Goal: Task Accomplishment & Management: Manage account settings

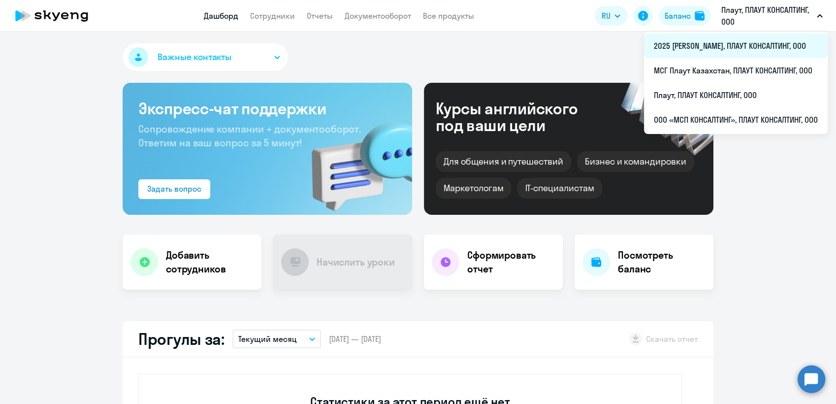
click at [702, 46] on li "2025 [PERSON_NAME], ПЛАУТ КОНСАЛТИНГ, ООО" at bounding box center [736, 45] width 184 height 25
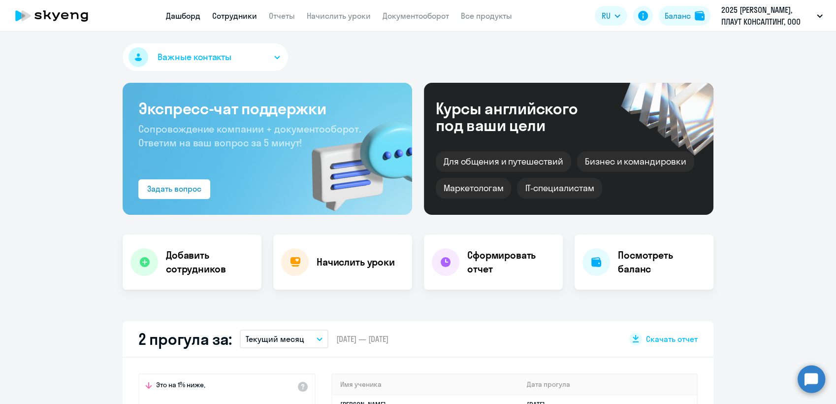
click at [245, 16] on link "Сотрудники" at bounding box center [234, 16] width 45 height 10
select select "30"
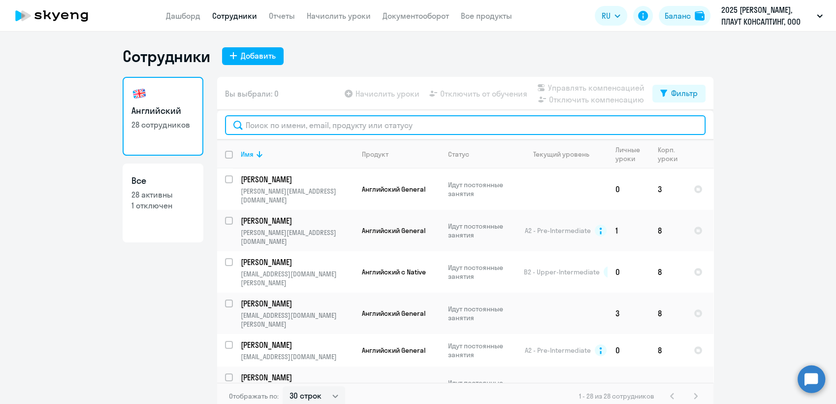
click at [275, 126] on input "text" at bounding box center [465, 125] width 481 height 20
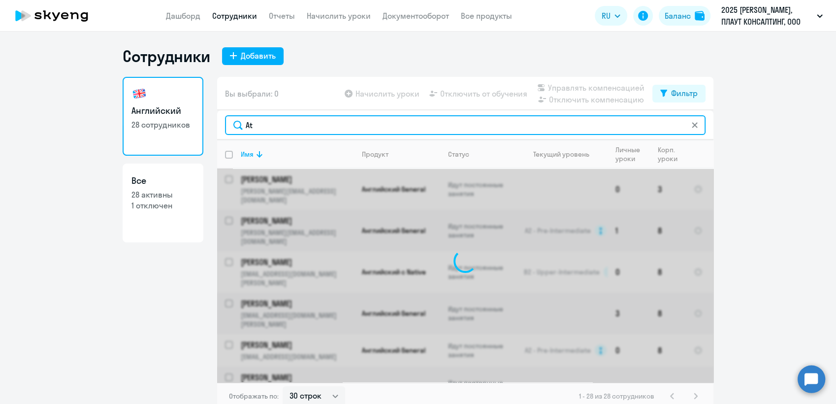
type input "A"
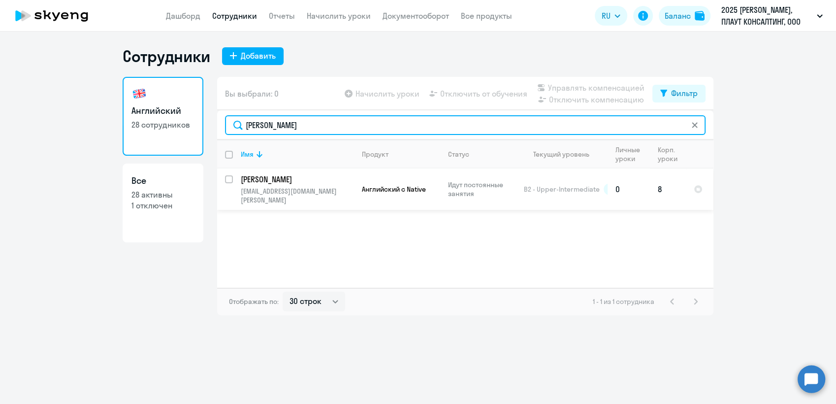
type input "[PERSON_NAME]"
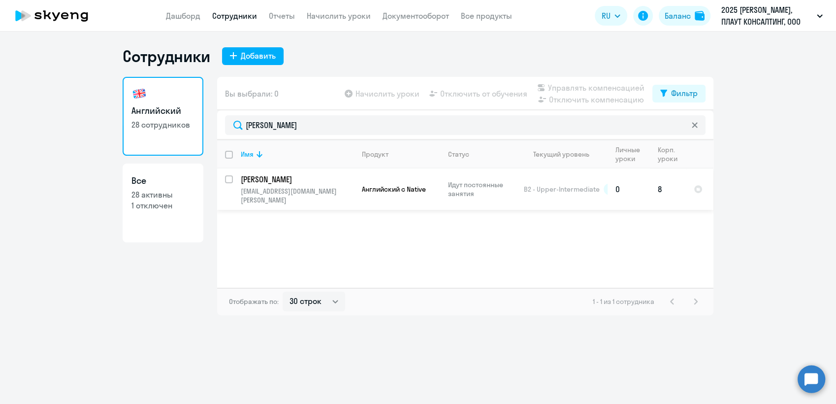
click at [282, 181] on p "[PERSON_NAME]" at bounding box center [296, 179] width 111 height 11
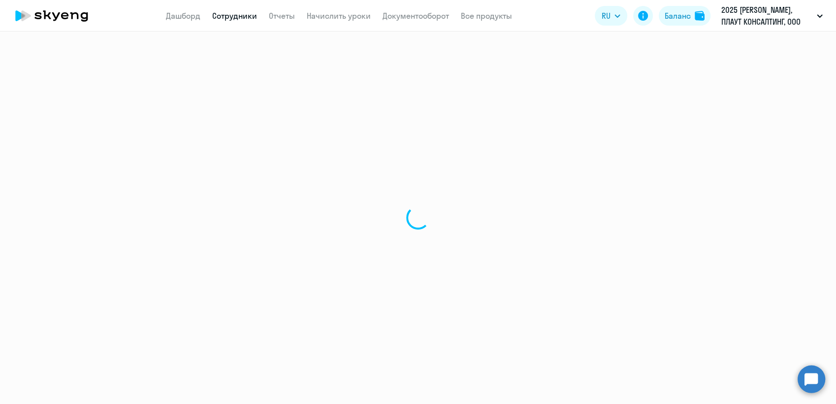
select select "english"
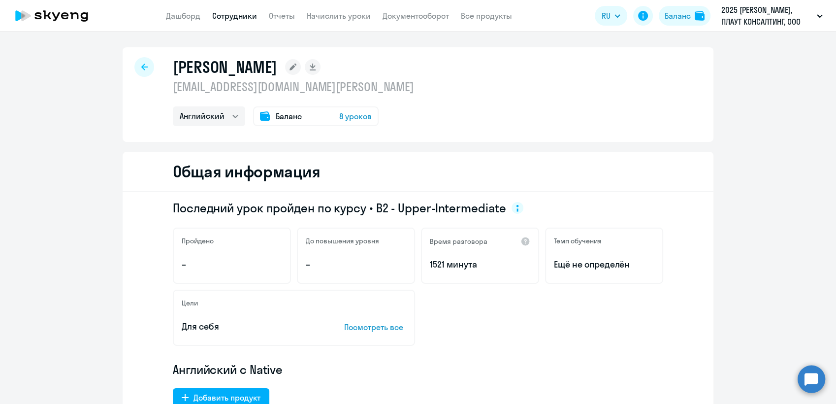
click at [236, 18] on link "Сотрудники" at bounding box center [234, 16] width 45 height 10
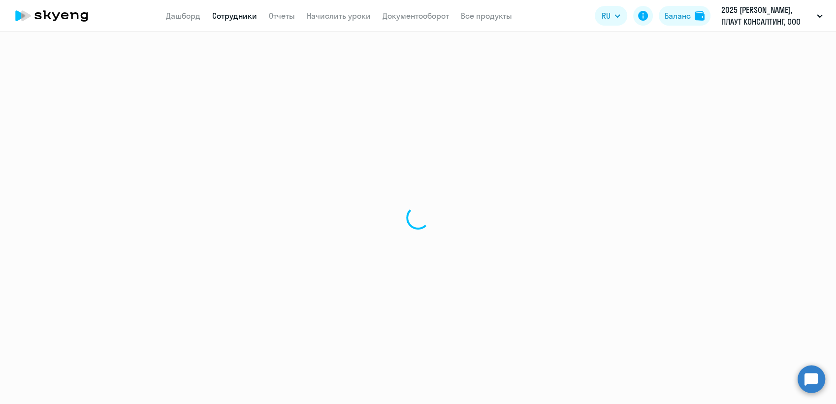
select select "30"
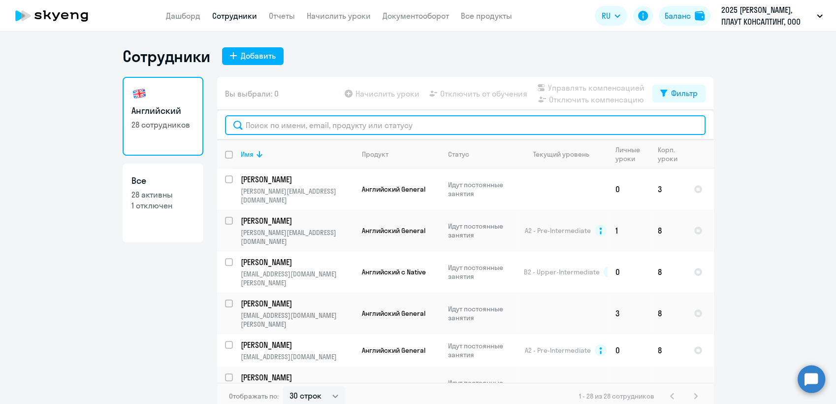
click at [291, 127] on input "text" at bounding box center [465, 125] width 481 height 20
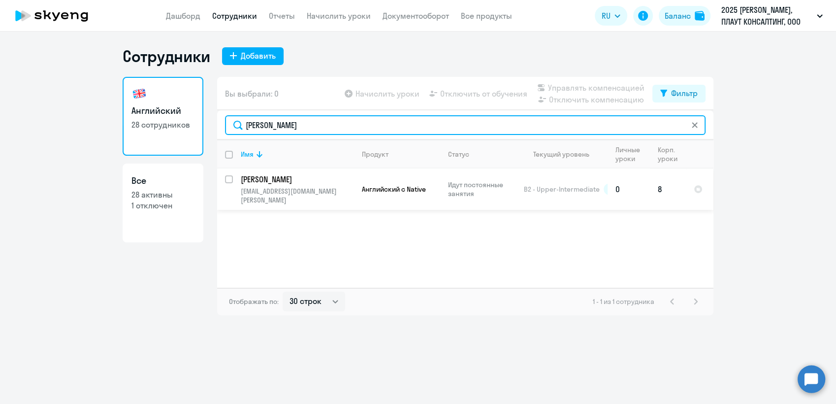
type input "[PERSON_NAME]"
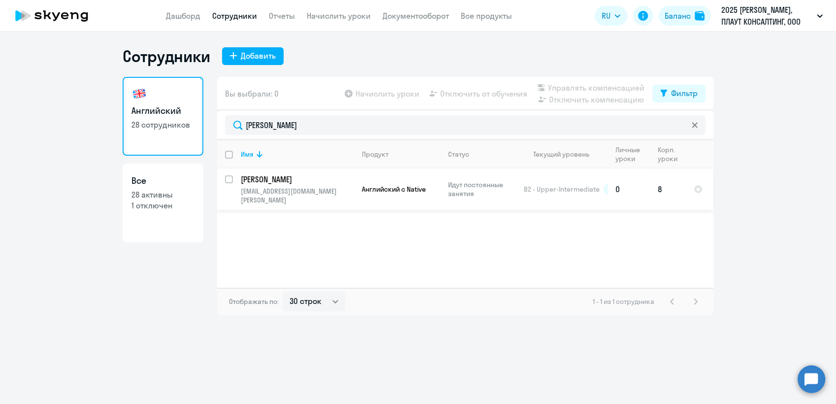
click at [231, 181] on input "select row 14814261" at bounding box center [235, 185] width 20 height 20
checkbox input "true"
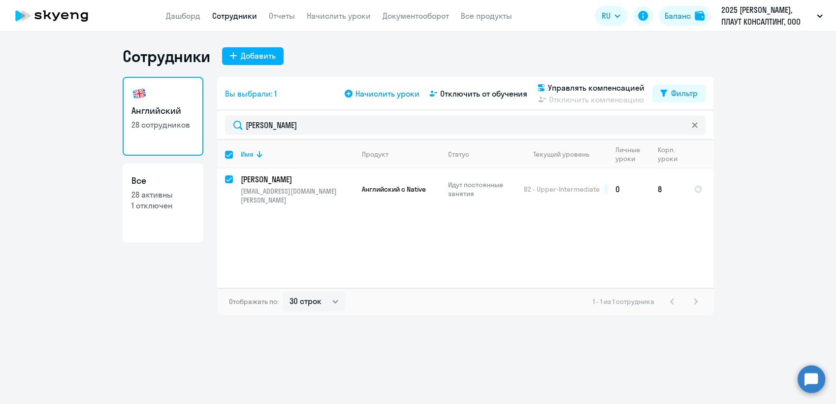
click at [397, 93] on span "Начислить уроки" at bounding box center [388, 94] width 64 height 12
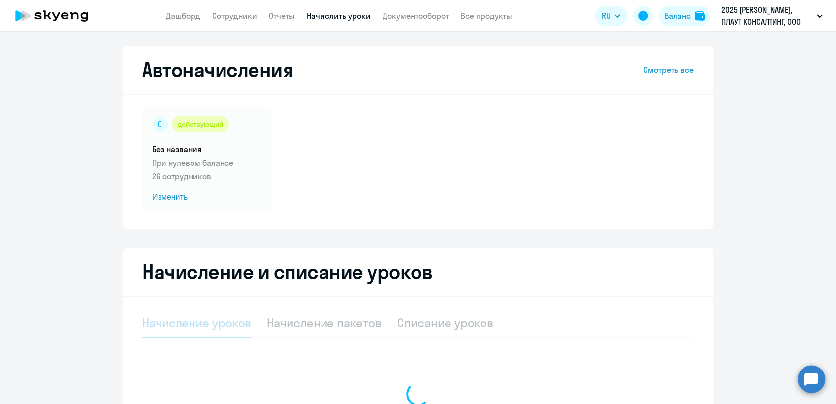
select select "10"
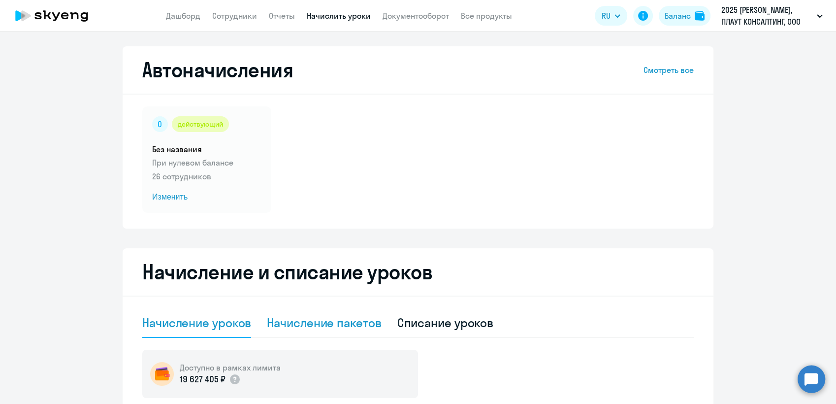
click at [333, 322] on div "Начисление пакетов" at bounding box center [324, 323] width 114 height 16
select select "10"
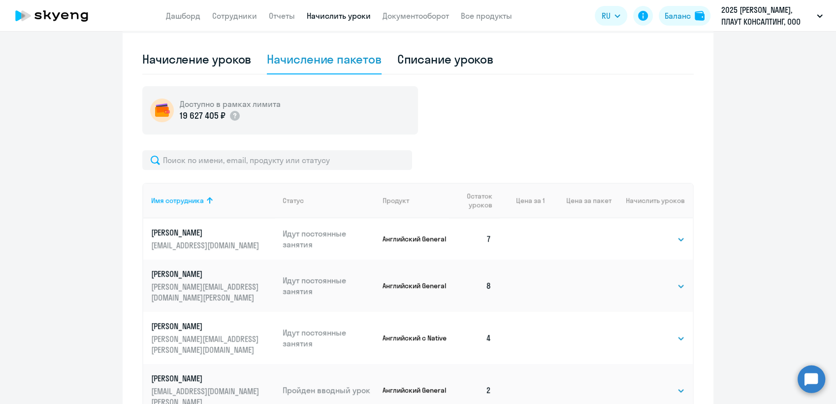
scroll to position [273, 0]
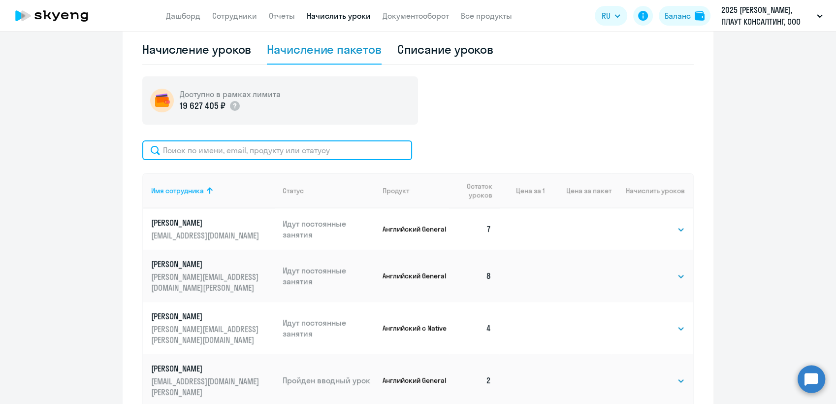
click at [192, 152] on input "text" at bounding box center [277, 150] width 270 height 20
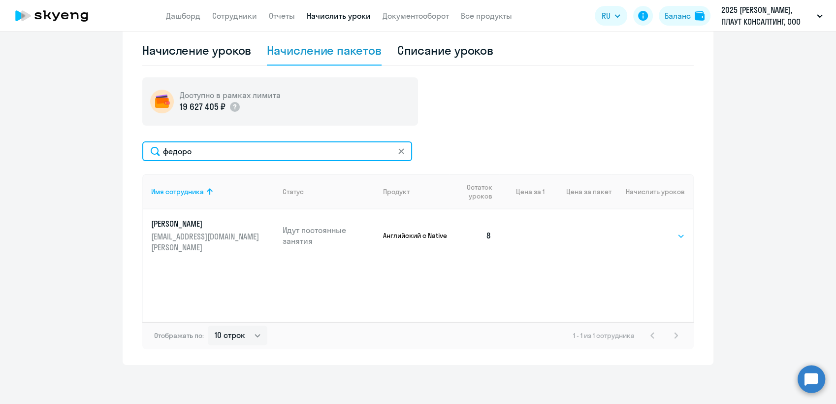
type input "федоро"
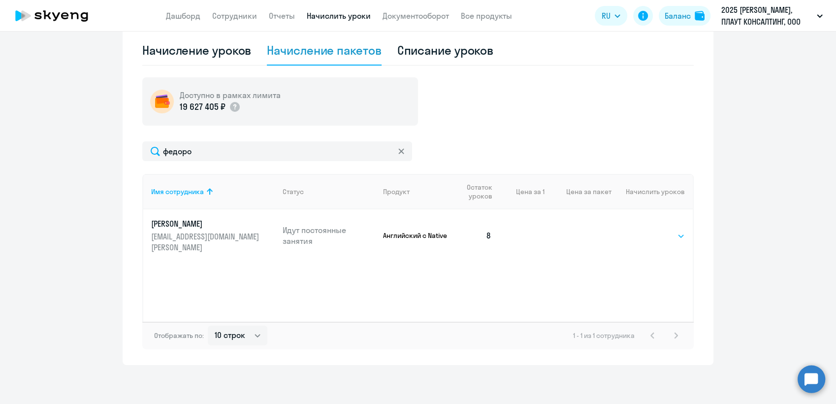
click at [678, 236] on select "Выбрать 4 8 16 32 64 96 128" at bounding box center [665, 236] width 40 height 12
select select "8"
click at [645, 230] on select "Выбрать 4 8 16 32 64 96 128" at bounding box center [665, 236] width 40 height 12
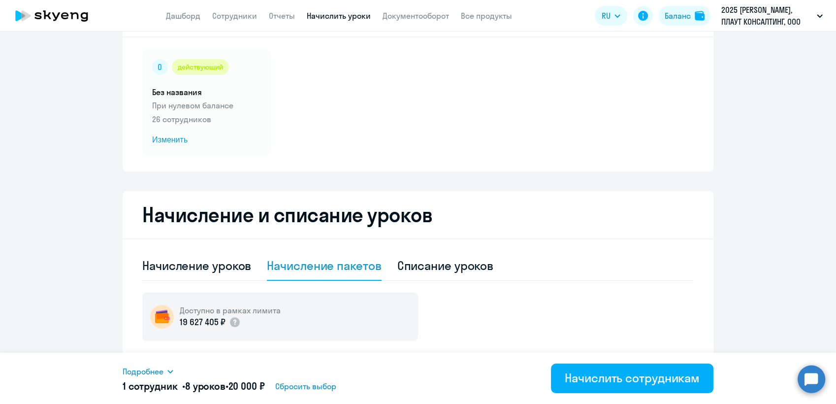
scroll to position [55, 0]
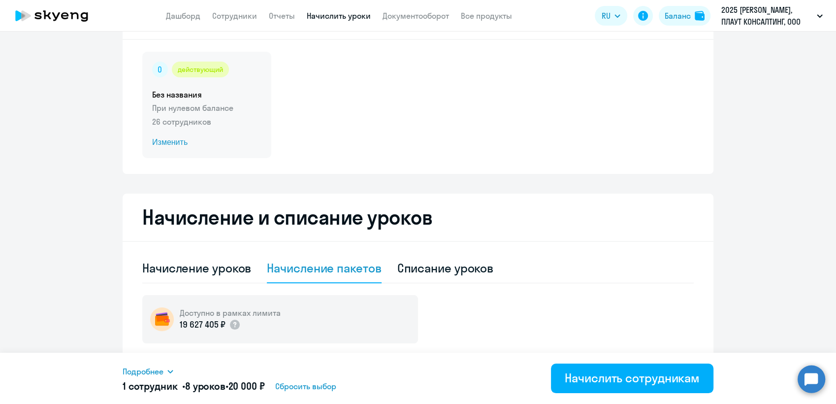
click at [166, 143] on span "Изменить" at bounding box center [206, 142] width 109 height 12
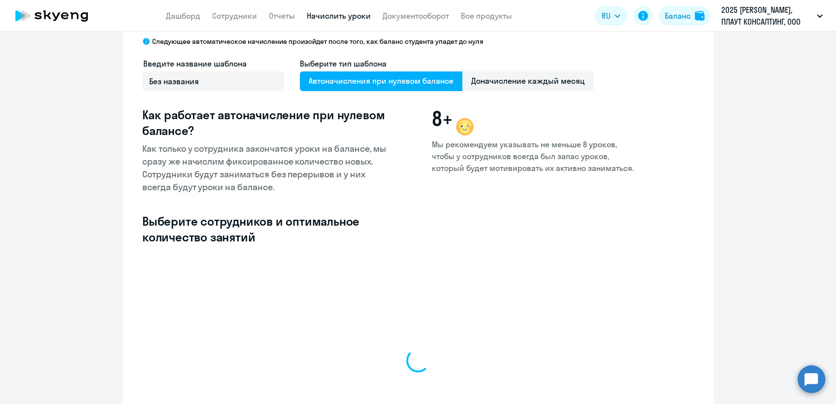
select select "10"
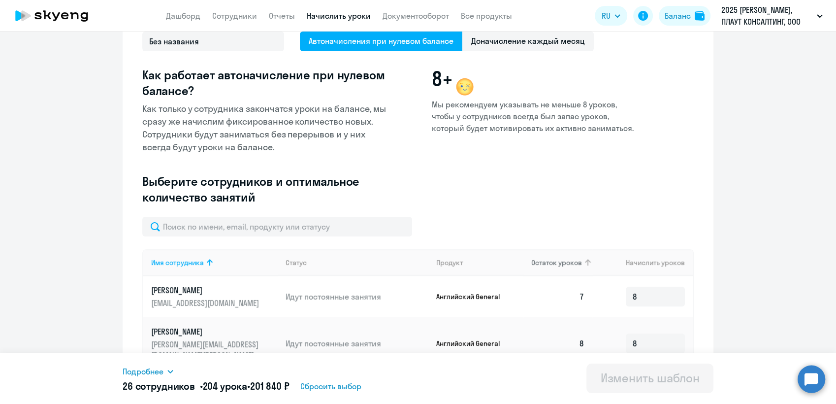
scroll to position [164, 0]
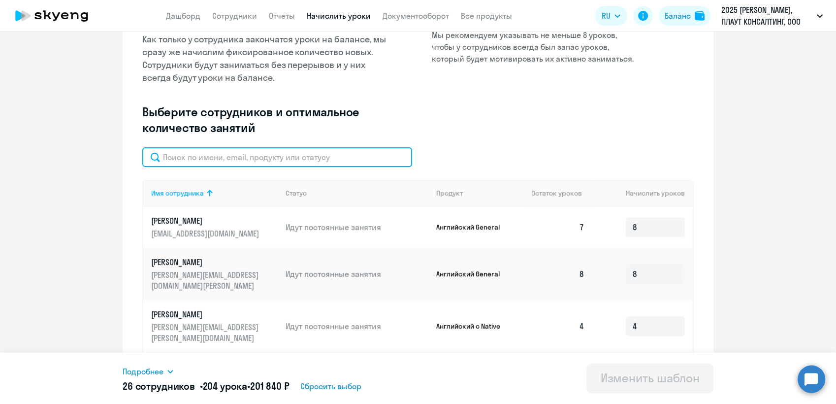
click at [190, 160] on input "text" at bounding box center [277, 157] width 270 height 20
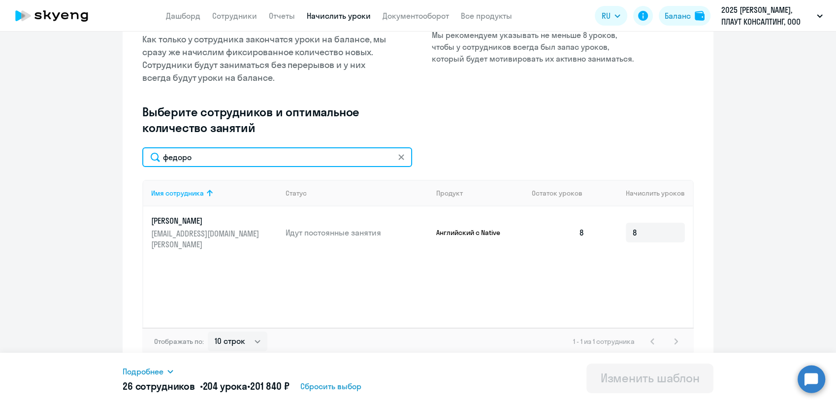
type input "федоро"
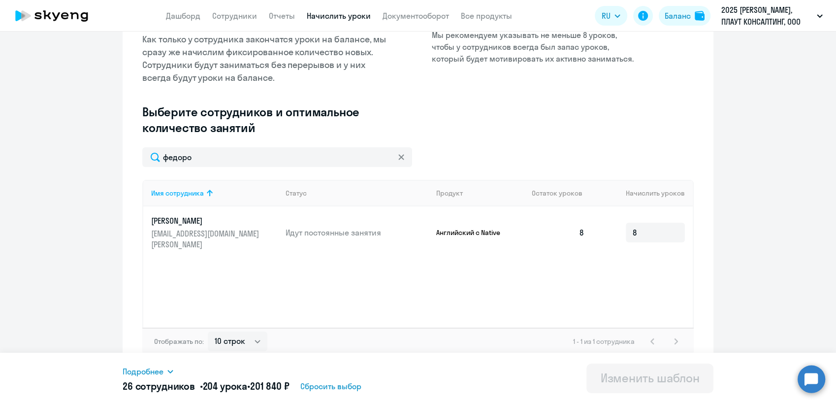
click at [772, 252] on ng-component "Изменение шаблона Без названия Следующее автоматическое начисление произойдет п…" at bounding box center [418, 126] width 836 height 489
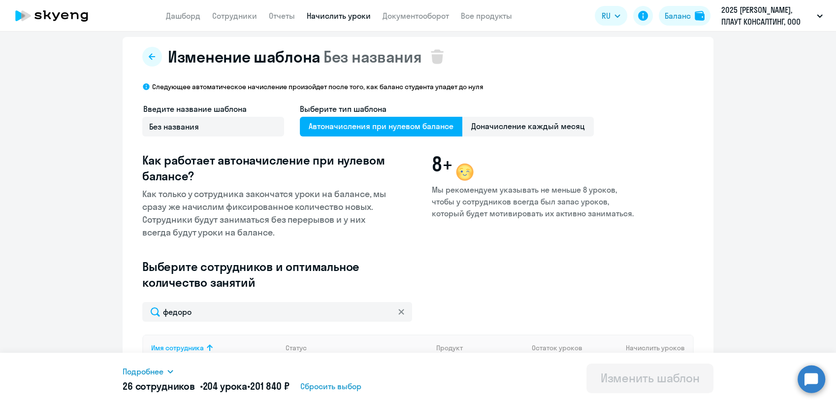
scroll to position [0, 0]
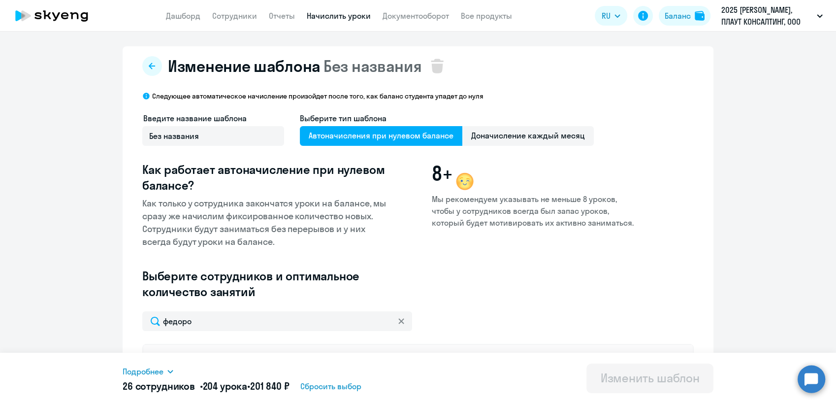
click at [396, 135] on span "Автоначисления при нулевом балансе" at bounding box center [381, 136] width 163 height 20
click at [0, 0] on input "Автоначисления при нулевом балансе" at bounding box center [0, 0] width 0 height 0
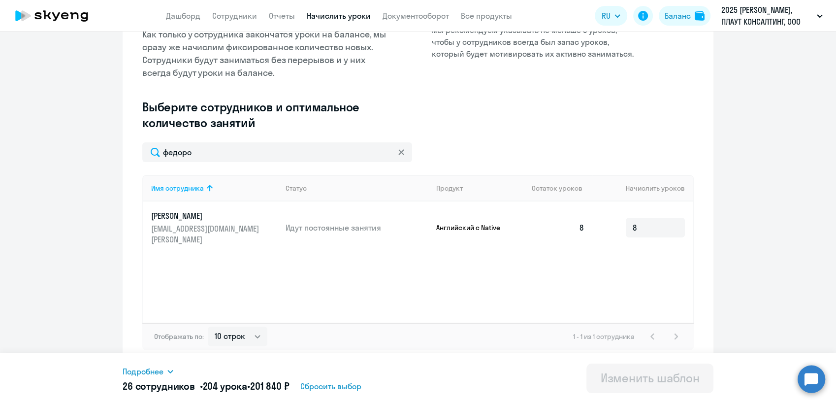
scroll to position [170, 0]
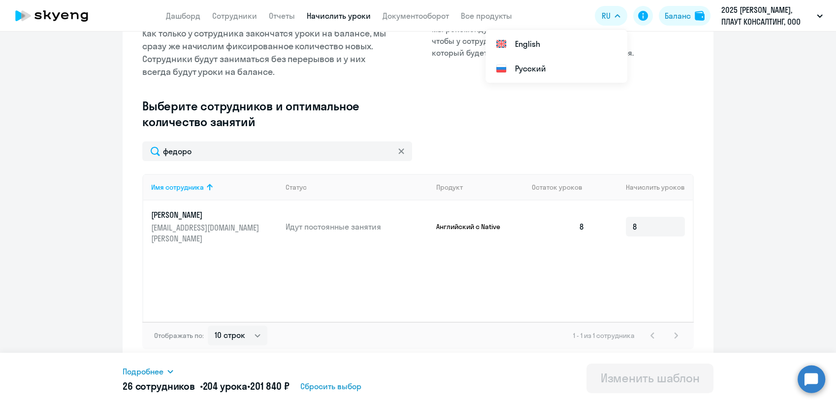
click at [750, 175] on ng-component "Изменение шаблона Без названия Следующее автоматическое начисление произойдет п…" at bounding box center [418, 120] width 836 height 489
